Goal: Task Accomplishment & Management: Use online tool/utility

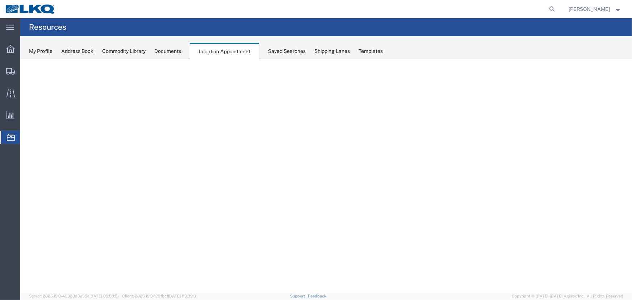
select select "27634"
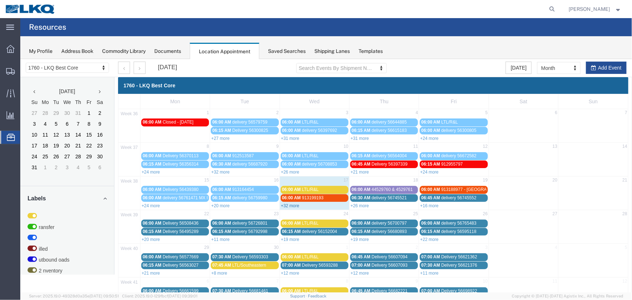
click at [285, 204] on link "+32 more" at bounding box center [290, 205] width 18 height 5
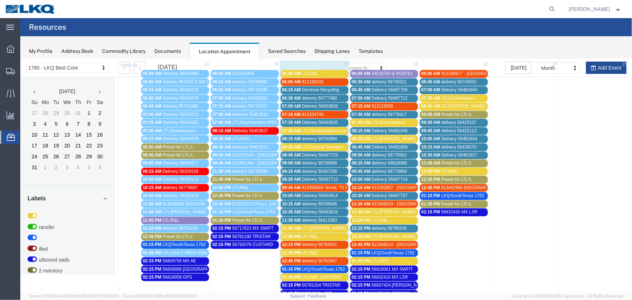
scroll to position [131, 0]
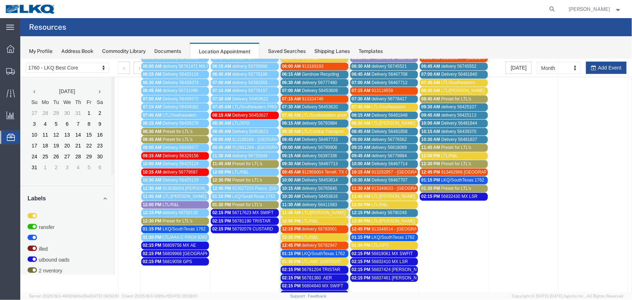
click at [376, 242] on span "LTL/XPO" at bounding box center [379, 244] width 17 height 5
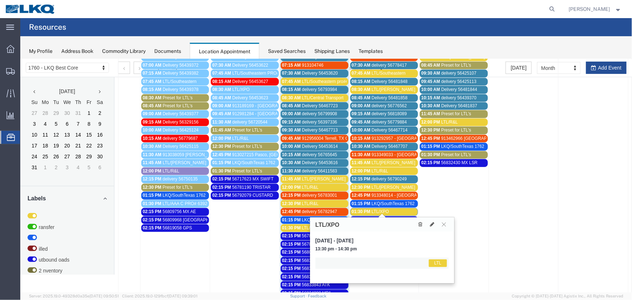
scroll to position [197, 0]
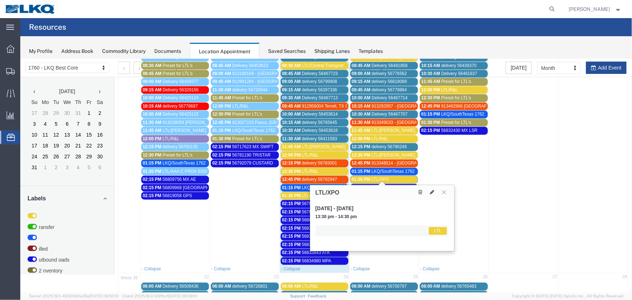
click at [232, 51] on div "Location Appointment" at bounding box center [225, 51] width 70 height 17
click at [445, 192] on icon at bounding box center [444, 191] width 4 height 4
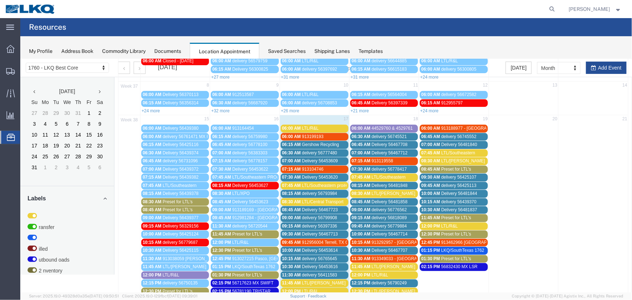
scroll to position [99, 0]
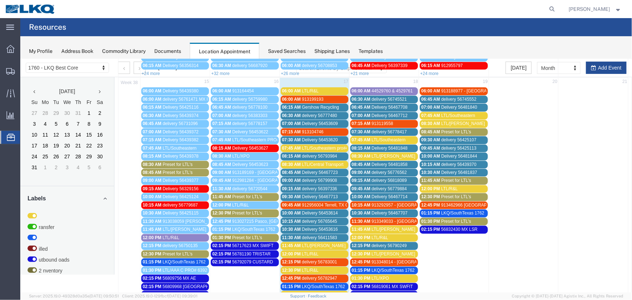
click at [279, 51] on div "Saved Searches" at bounding box center [287, 51] width 38 height 8
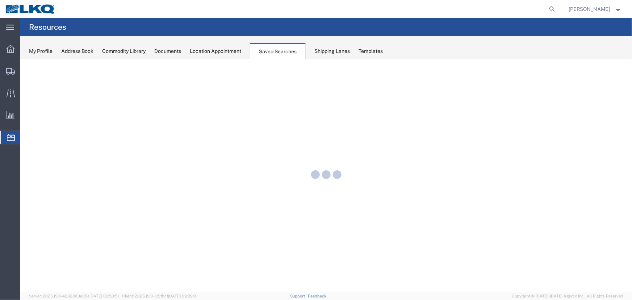
click at [218, 49] on div "Location Appointment" at bounding box center [215, 51] width 51 height 8
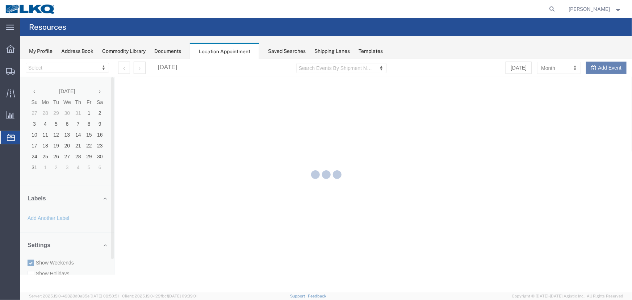
select select "27634"
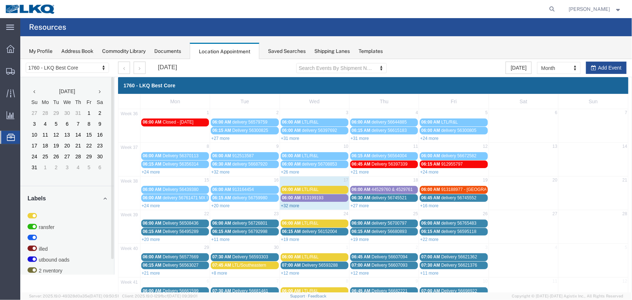
click at [289, 203] on link "+32 more" at bounding box center [290, 205] width 18 height 5
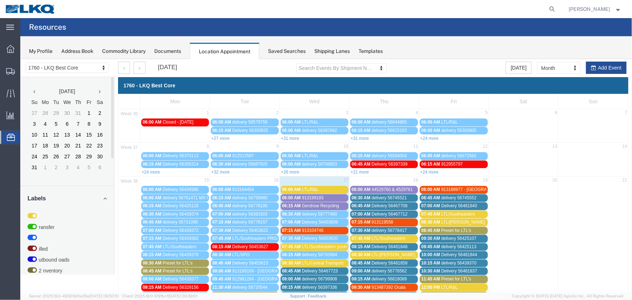
scroll to position [99, 0]
